Goal: Information Seeking & Learning: Learn about a topic

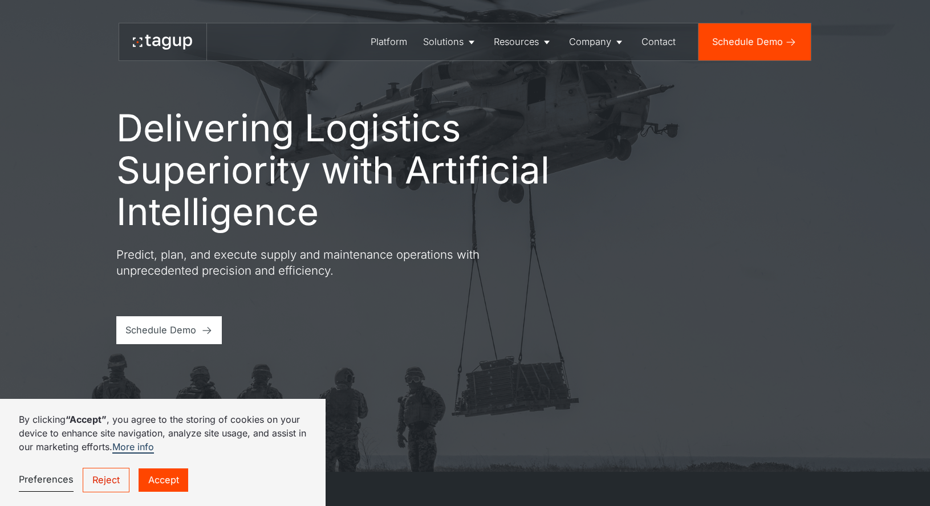
scroll to position [36, 0]
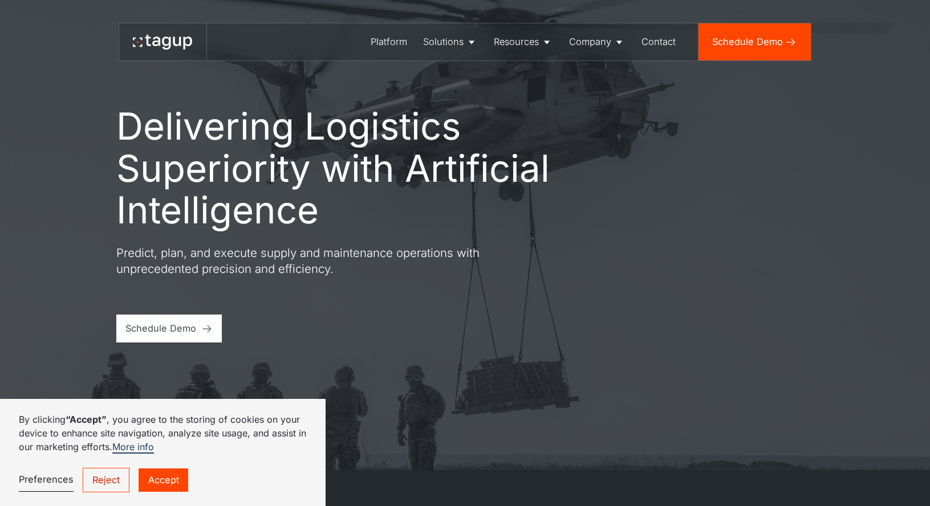
click at [112, 481] on link "Reject" at bounding box center [106, 480] width 47 height 25
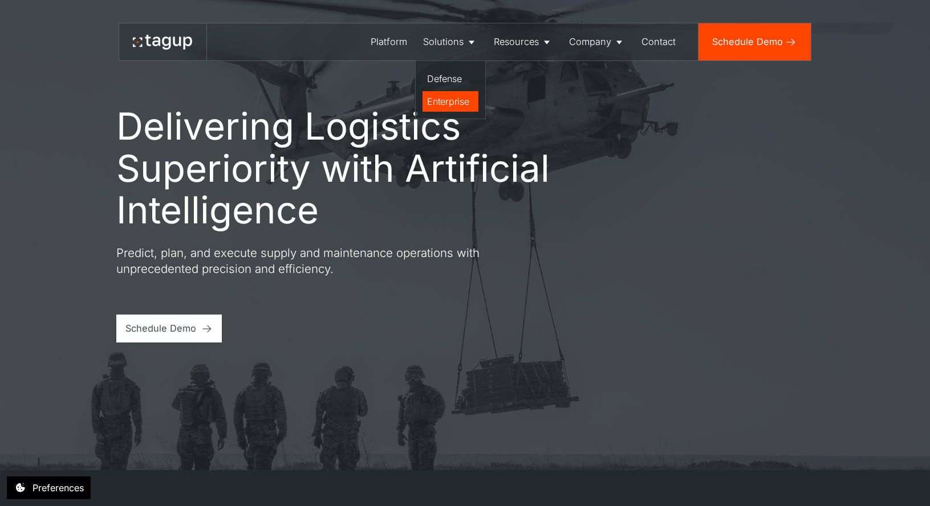
click at [452, 97] on div "Enterprise" at bounding box center [450, 102] width 46 height 14
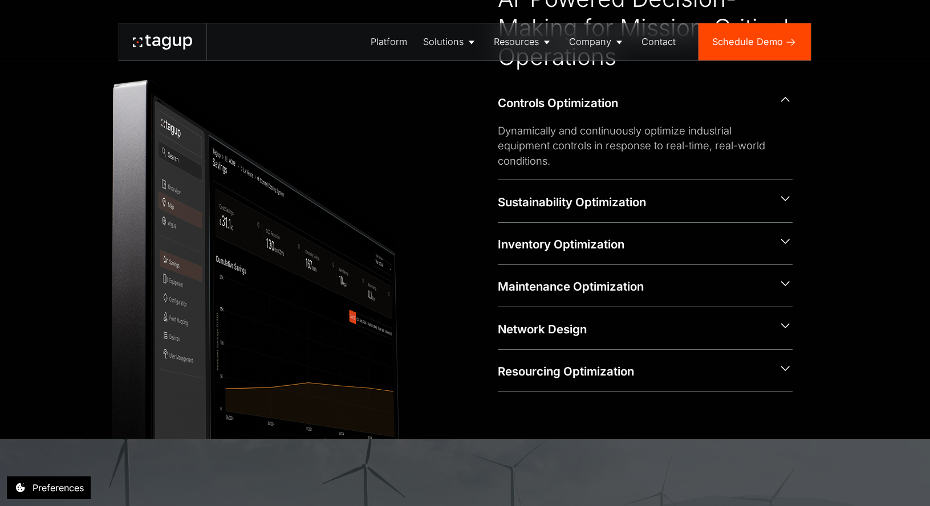
scroll to position [605, 0]
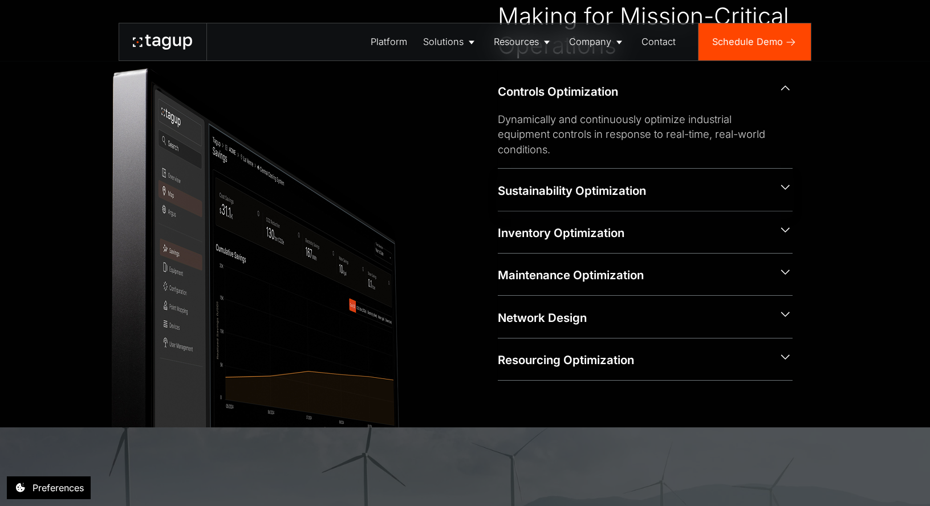
click at [609, 185] on div "Sustainability Optimization" at bounding box center [633, 191] width 271 height 17
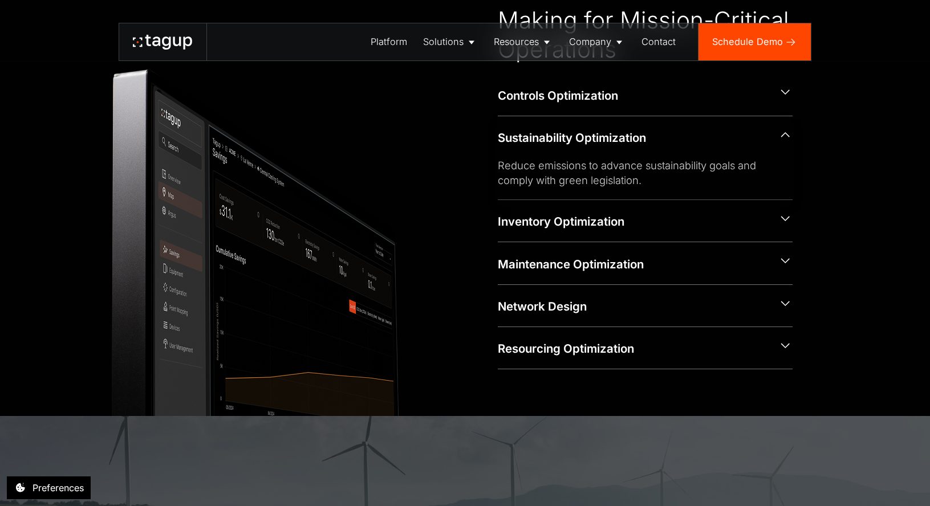
scroll to position [602, 0]
click at [592, 220] on div "Inventory Optimization" at bounding box center [633, 221] width 271 height 17
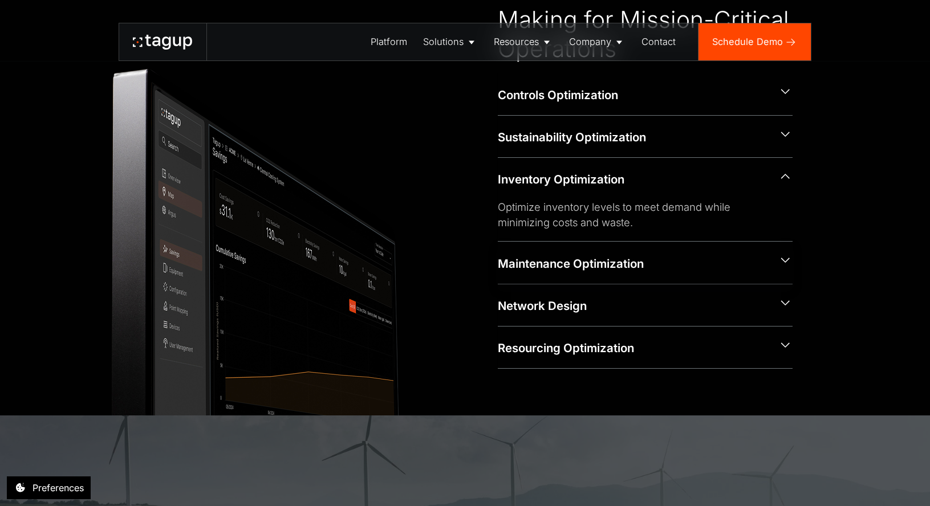
click at [582, 261] on div "Maintenance Optimization" at bounding box center [633, 264] width 271 height 17
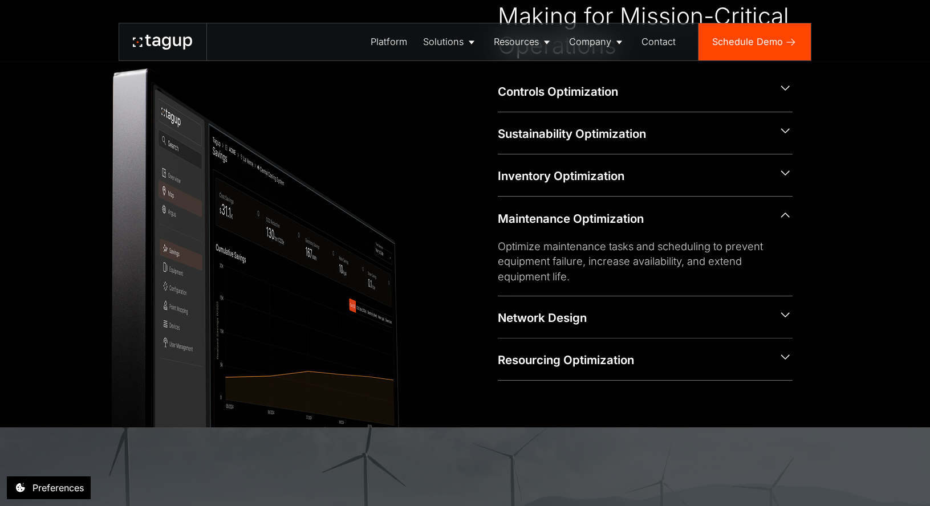
click at [561, 316] on div "Network Design" at bounding box center [633, 318] width 271 height 17
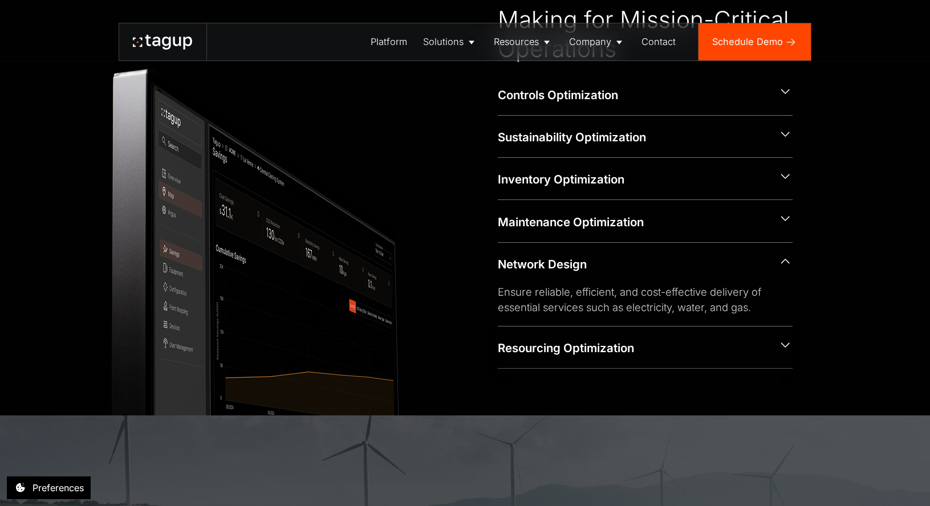
click at [558, 335] on div "Resourcing Optimization" at bounding box center [645, 348] width 295 height 42
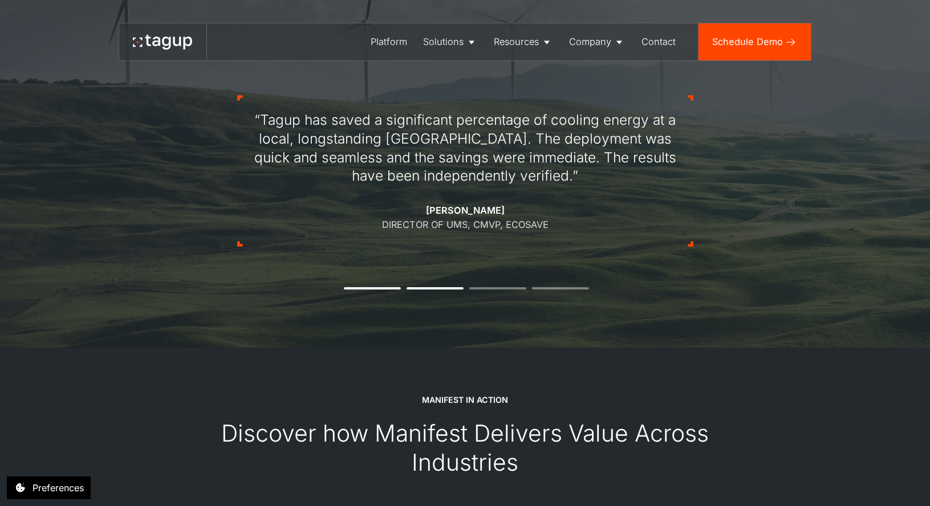
scroll to position [1038, 0]
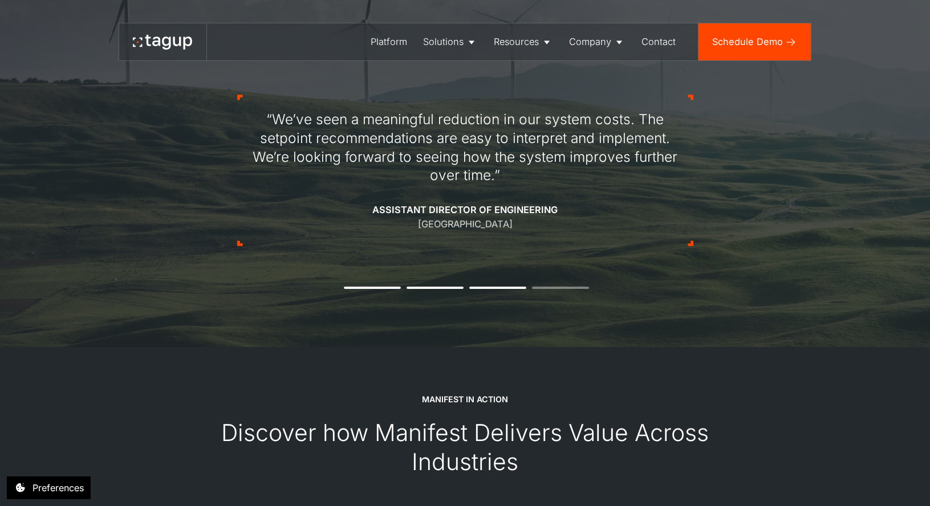
click at [494, 293] on div "“We’ve seen a meaningful reduction in our system costs. The setpoint recommenda…" at bounding box center [465, 170] width 456 height 260
click at [542, 289] on li "4" at bounding box center [560, 288] width 57 height 2
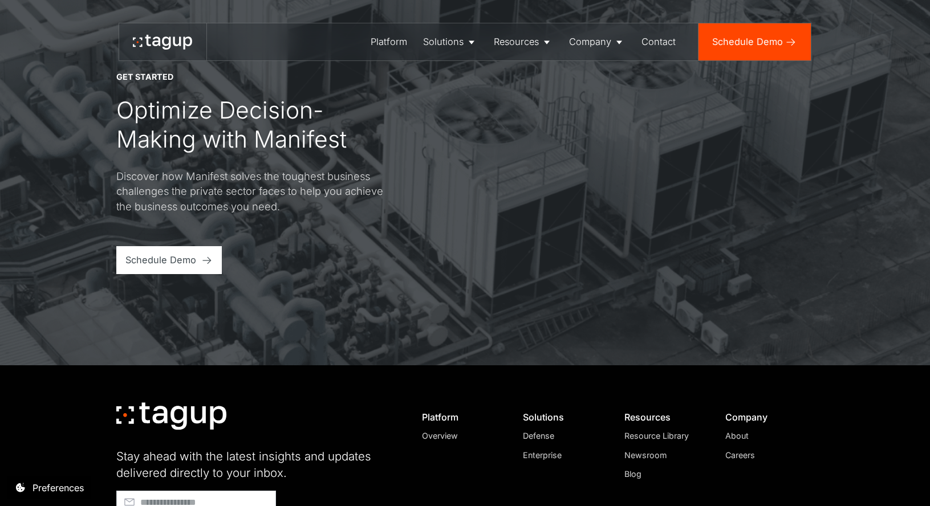
scroll to position [3535, 0]
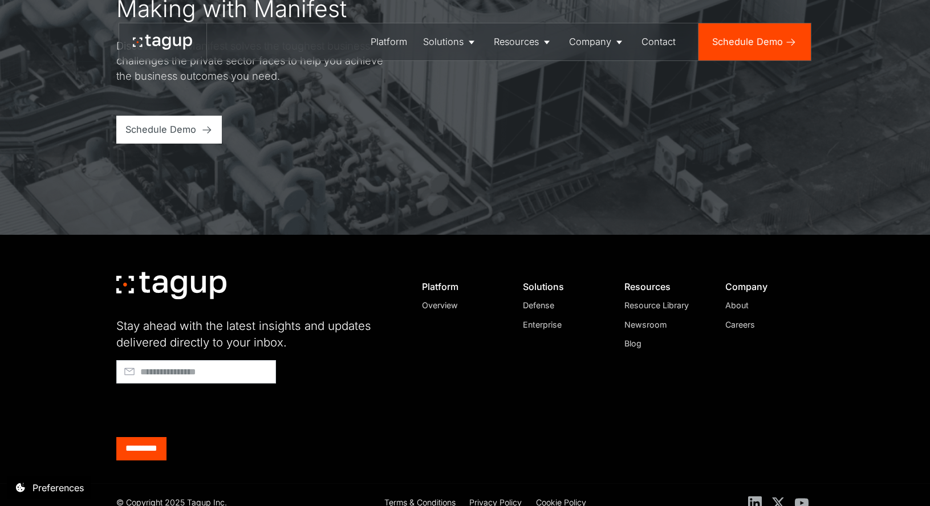
click at [538, 299] on div "Defense" at bounding box center [562, 305] width 79 height 12
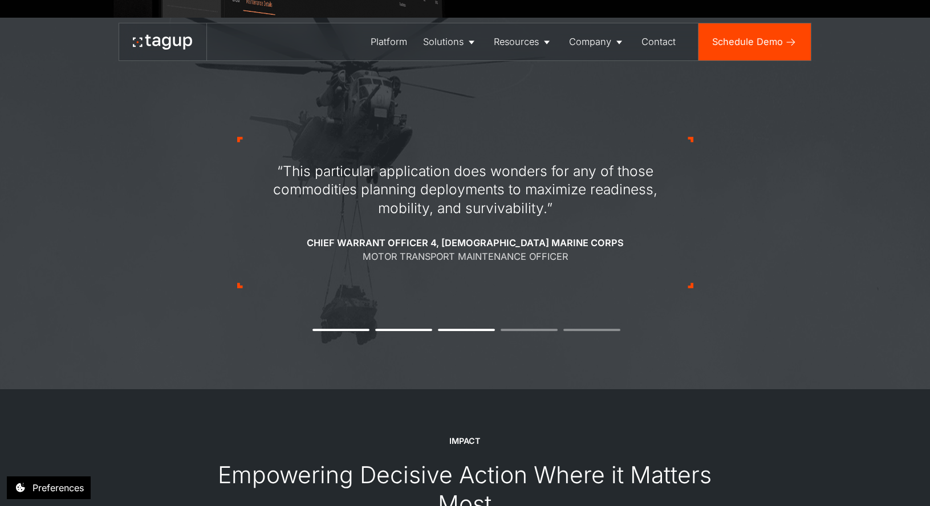
scroll to position [1000, 0]
click at [544, 327] on div "“This particular application does wonders for any of those commodities planning…" at bounding box center [465, 212] width 456 height 260
click at [581, 331] on li "5" at bounding box center [591, 329] width 57 height 2
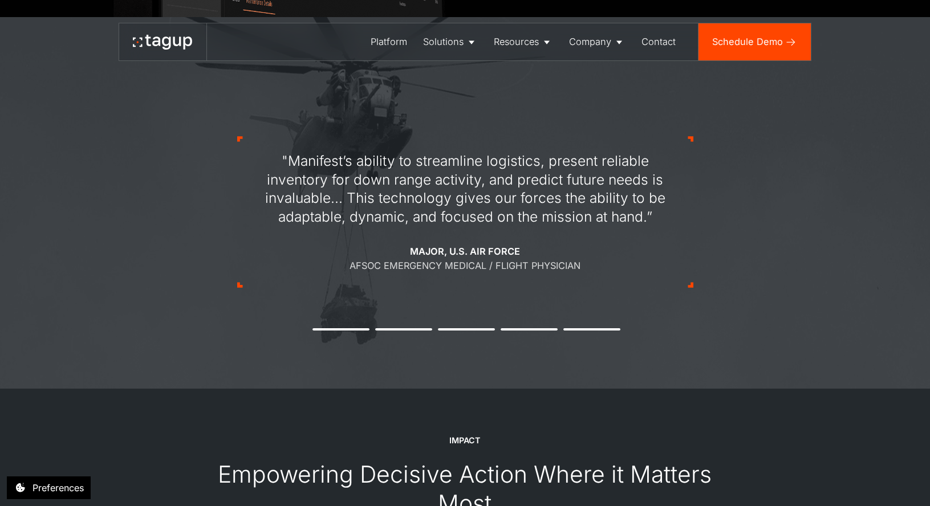
click at [612, 330] on li "5" at bounding box center [591, 329] width 57 height 2
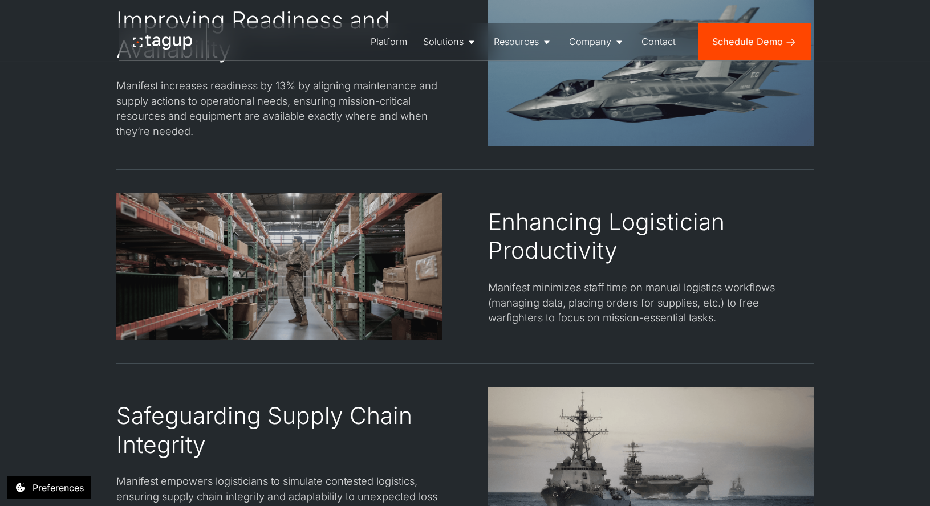
scroll to position [2186, 0]
